Goal: Navigation & Orientation: Understand site structure

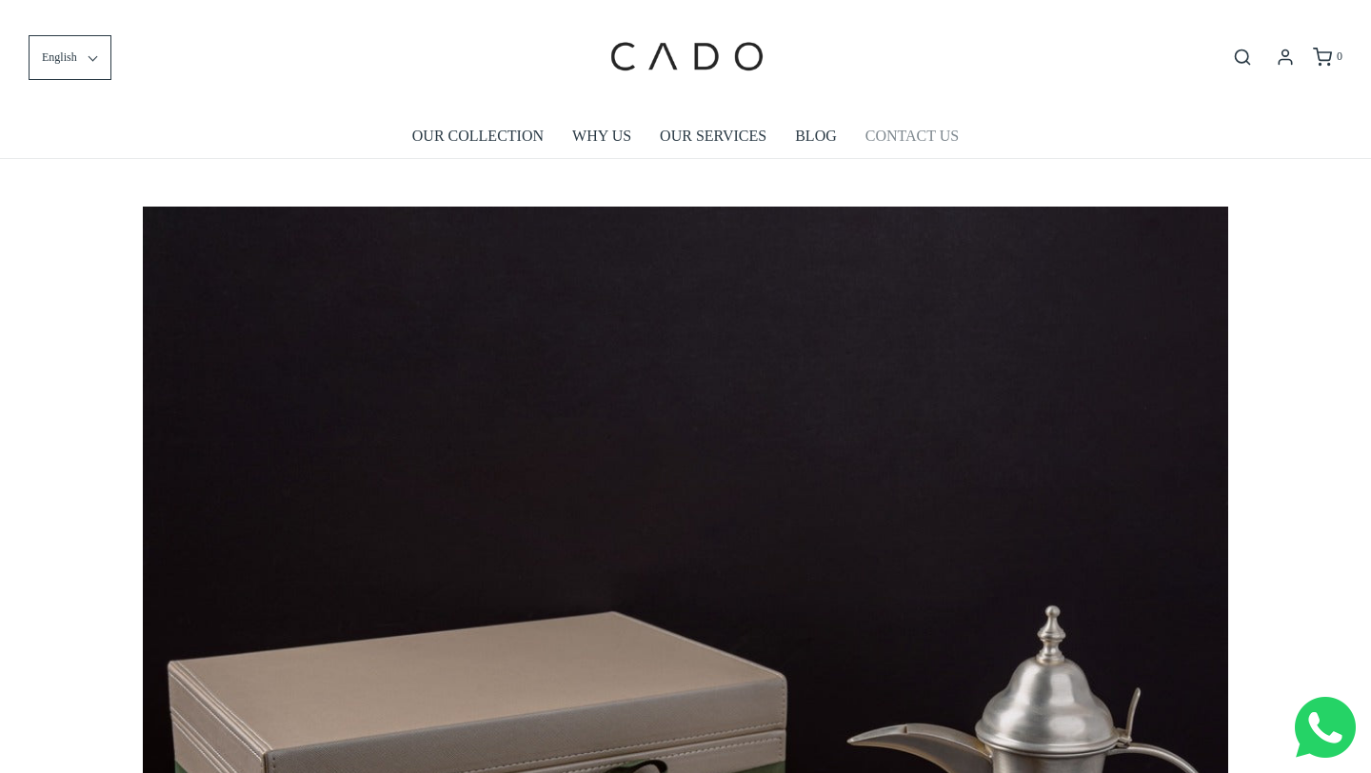
scroll to position [0, 5426]
click at [920, 131] on link "CONTACT US" at bounding box center [911, 136] width 93 height 44
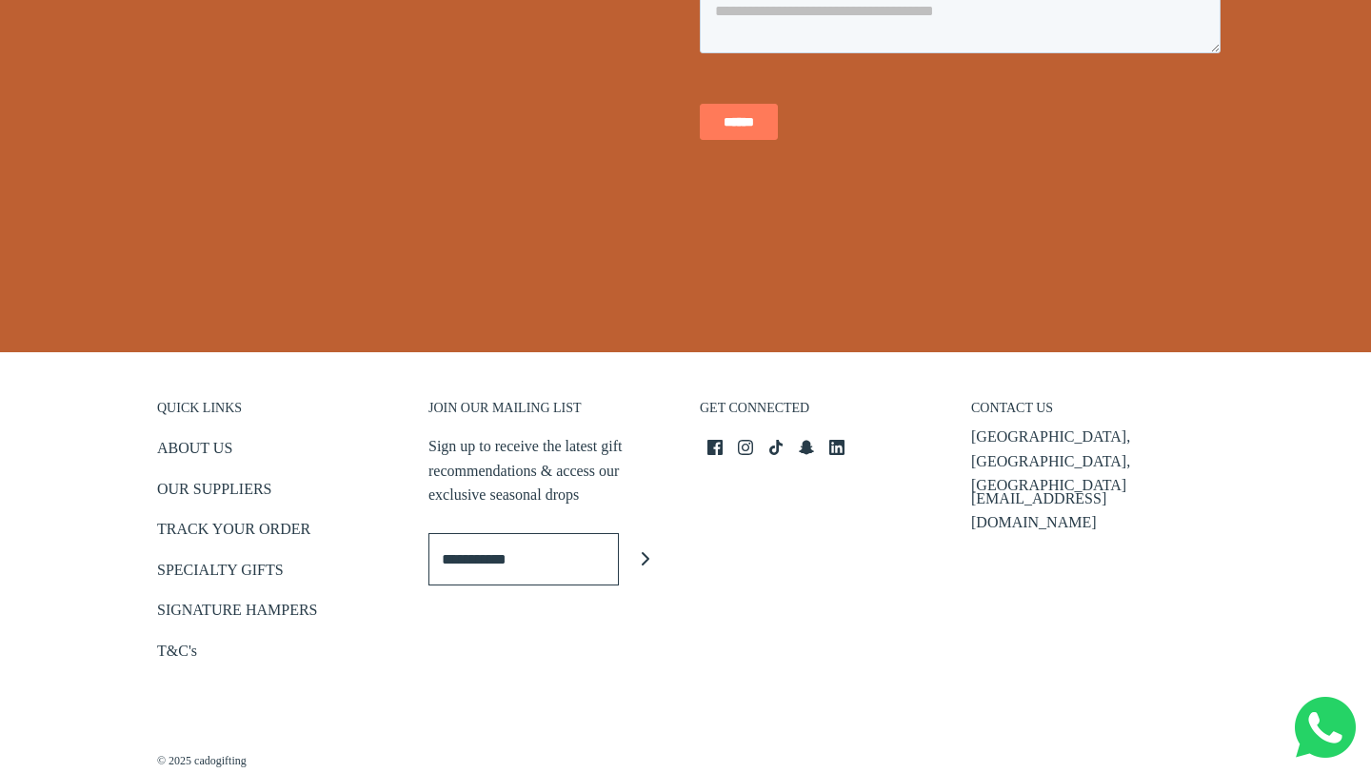
scroll to position [715, 0]
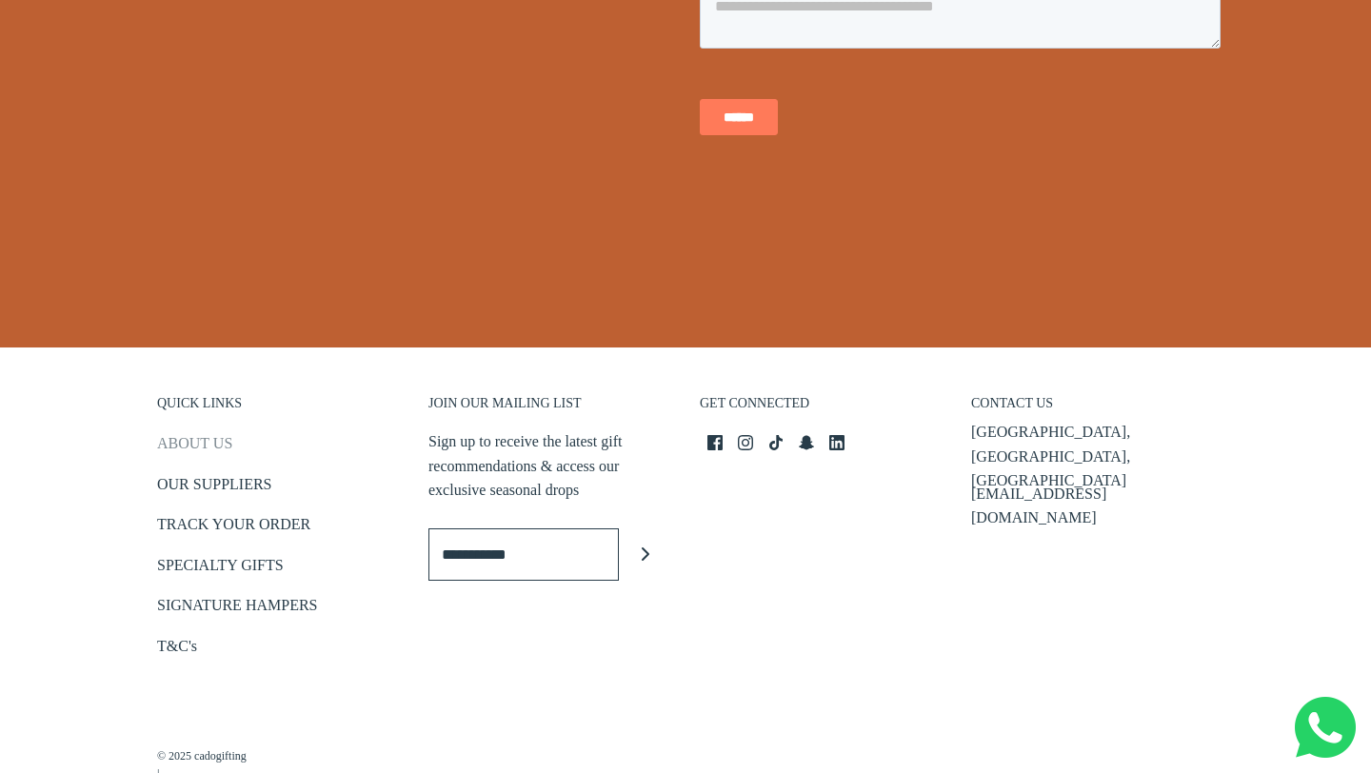
click at [208, 436] on link "ABOUT US" at bounding box center [194, 446] width 75 height 31
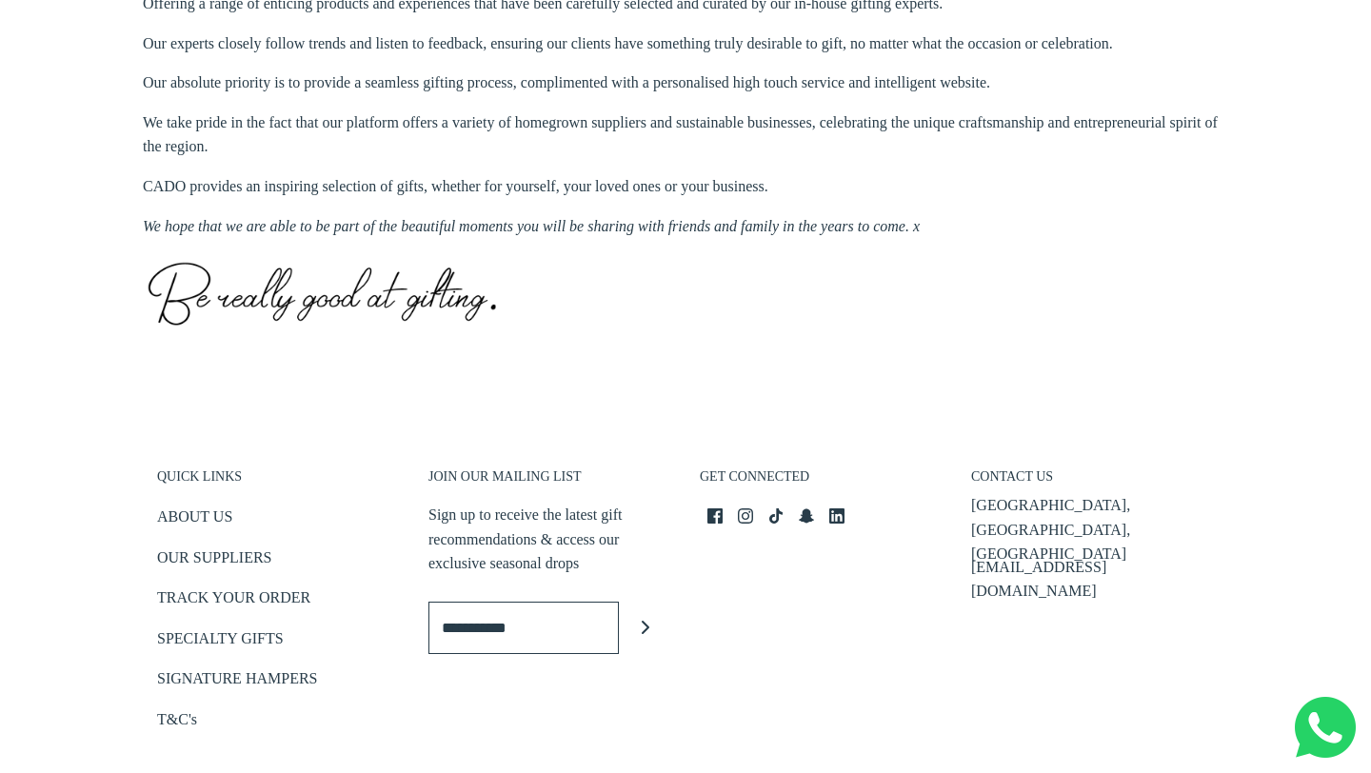
scroll to position [994, 0]
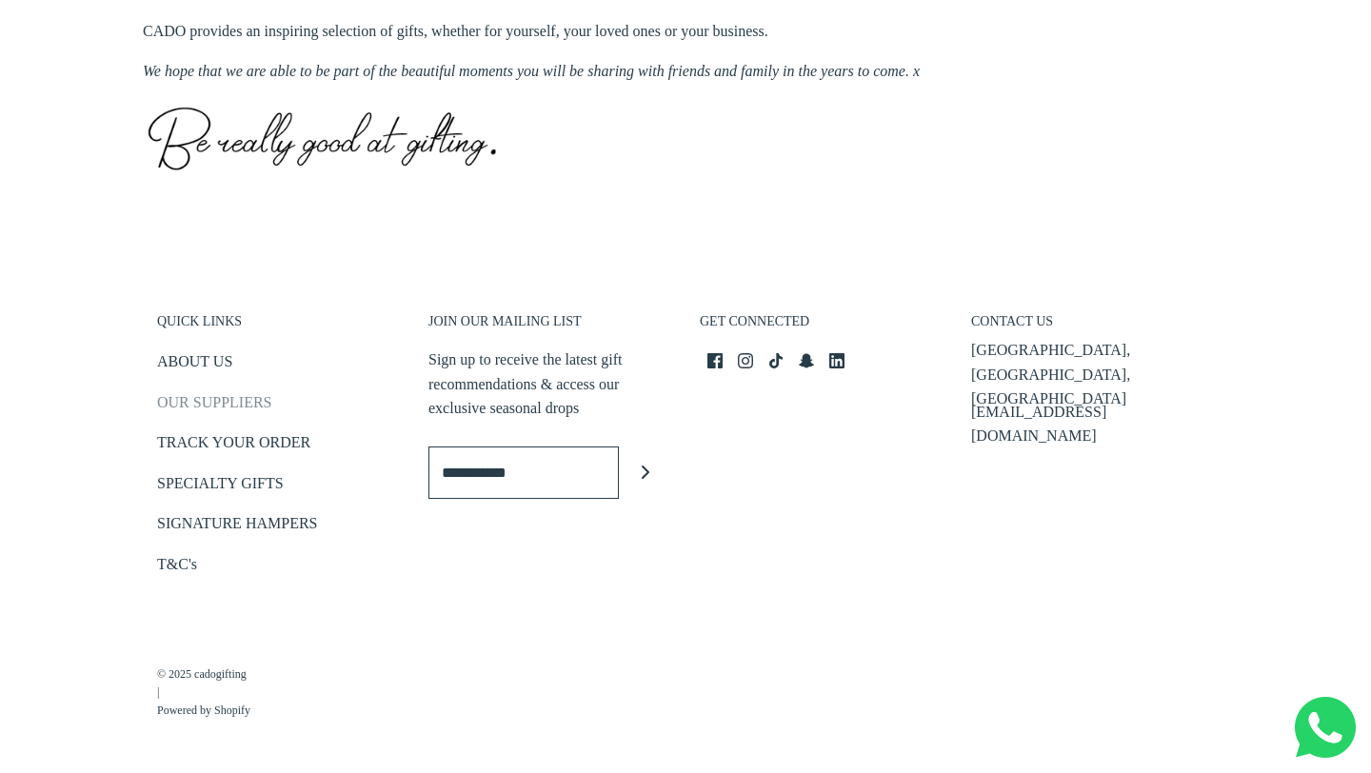
click at [197, 398] on link "OUR SUPPLIERS" at bounding box center [214, 405] width 114 height 31
